Goal: Navigation & Orientation: Go to known website

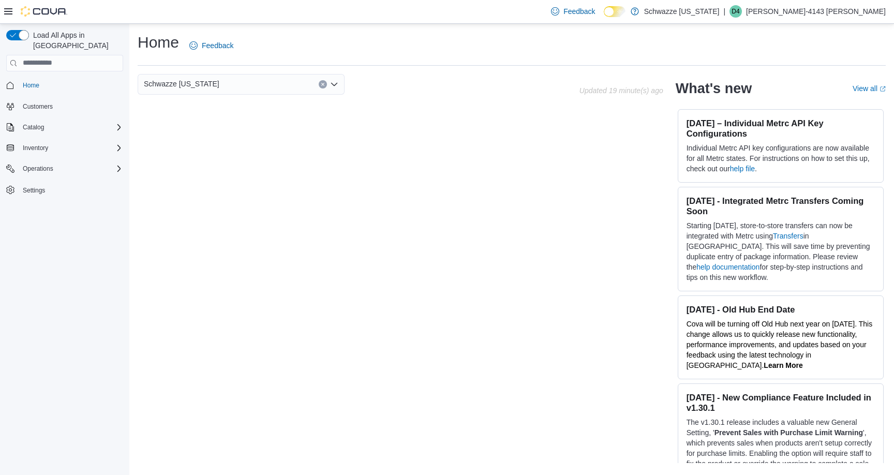
click at [339, 87] on div "Schwazze [US_STATE]" at bounding box center [241, 84] width 207 height 21
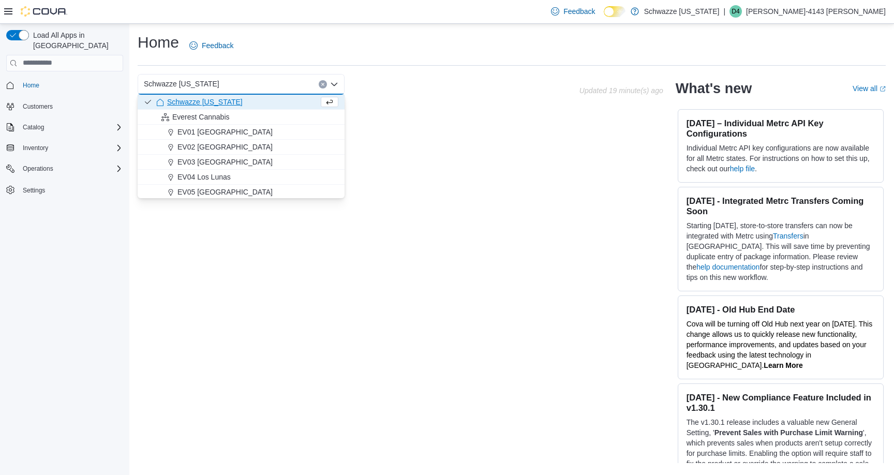
click at [569, 154] on div "Schwazze [US_STATE] Combo box. Selected. Schwazze [US_STATE]. Press Backspace t…" at bounding box center [512, 269] width 748 height 390
